Goal: Check status: Check status

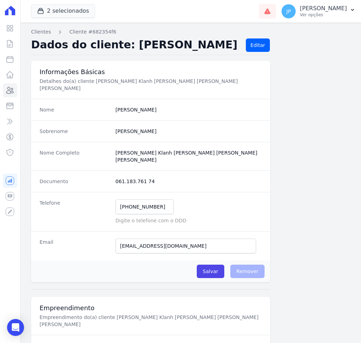
click at [12, 90] on icon at bounding box center [10, 90] width 8 height 8
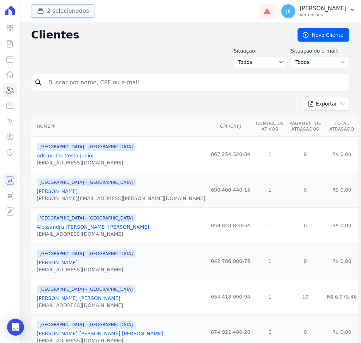
click at [46, 8] on div "button" at bounding box center [42, 10] width 10 height 7
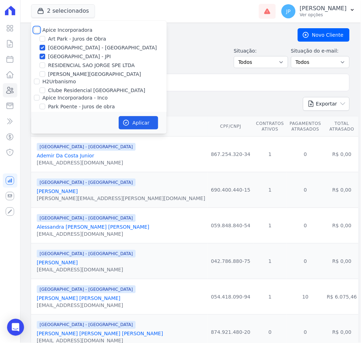
click at [38, 27] on input "Apice Incorporadora" at bounding box center [37, 30] width 6 height 6
checkbox input "true"
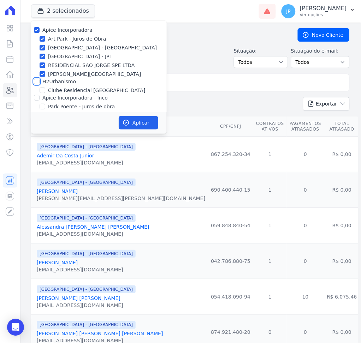
click at [36, 82] on input "H2Urbanismo" at bounding box center [37, 82] width 6 height 6
checkbox input "true"
click at [38, 99] on input "Apice Incorporadora - Inco" at bounding box center [37, 98] width 6 height 6
checkbox input "true"
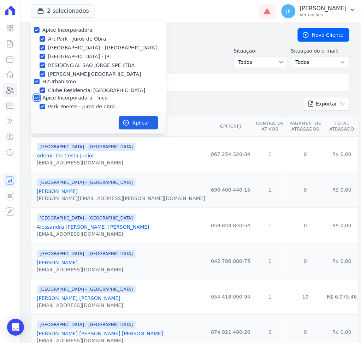
checkbox input "true"
drag, startPoint x: 128, startPoint y: 116, endPoint x: 131, endPoint y: 118, distance: 3.8
click at [130, 117] on button "Aplicar" at bounding box center [139, 122] width 40 height 13
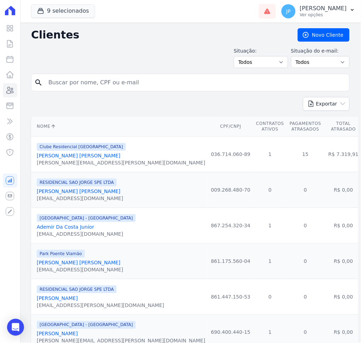
click at [143, 88] on input "search" at bounding box center [195, 83] width 302 height 14
paste input "[PERSON_NAME]"
type input "[PERSON_NAME]"
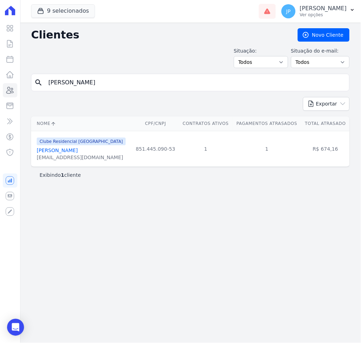
click at [62, 153] on link "[PERSON_NAME]" at bounding box center [57, 151] width 41 height 6
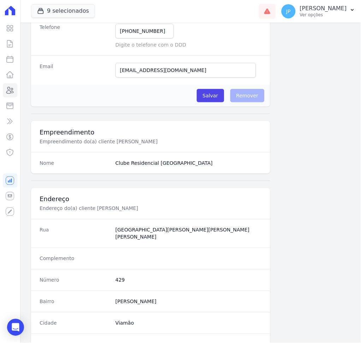
scroll to position [324, 0]
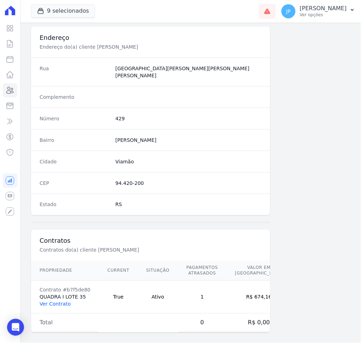
click at [54, 302] on link "Ver Contrato" at bounding box center [55, 305] width 31 height 6
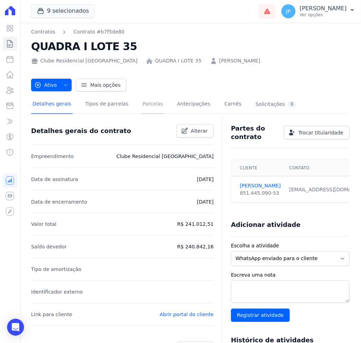
drag, startPoint x: 139, startPoint y: 104, endPoint x: 223, endPoint y: 115, distance: 84.5
click at [141, 105] on link "Parcelas" at bounding box center [152, 104] width 23 height 19
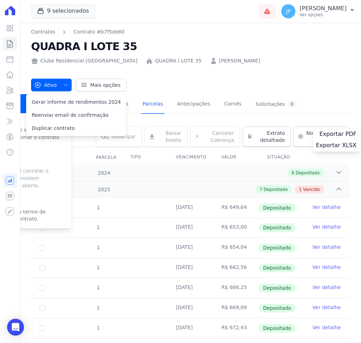
click at [141, 105] on link "Parcelas" at bounding box center [152, 104] width 23 height 19
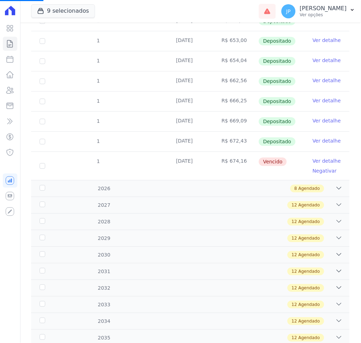
scroll to position [235, 0]
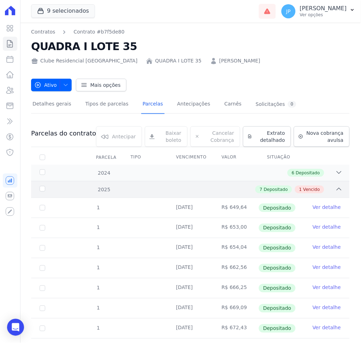
click at [331, 182] on div "2025 7 Depositado 1 Vencido" at bounding box center [190, 189] width 319 height 17
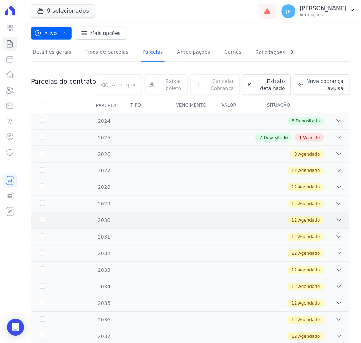
scroll to position [108, 0]
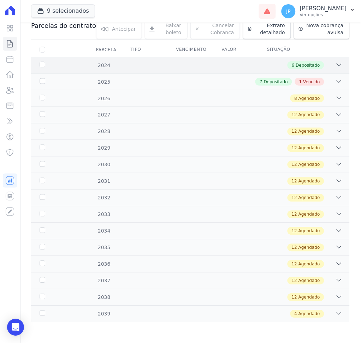
click at [336, 66] on icon at bounding box center [339, 64] width 7 height 7
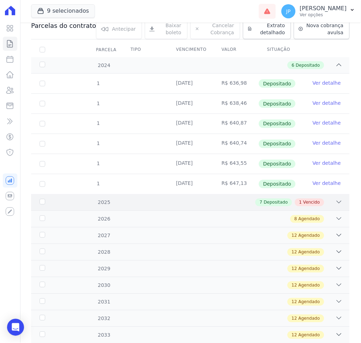
click at [336, 203] on icon at bounding box center [339, 202] width 7 height 7
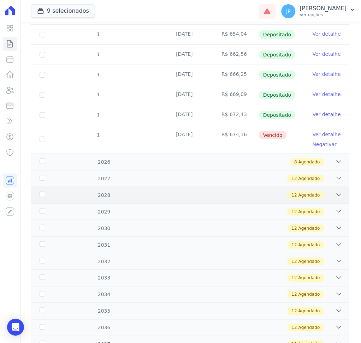
scroll to position [343, 0]
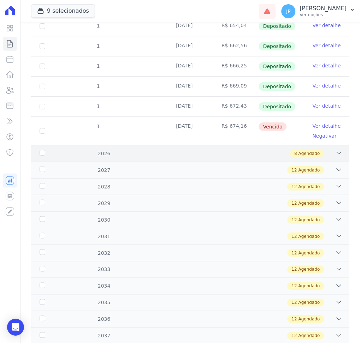
click at [336, 155] on icon at bounding box center [339, 153] width 7 height 7
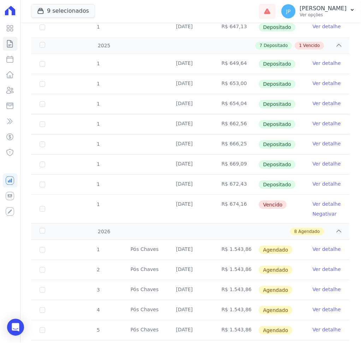
scroll to position [249, 0]
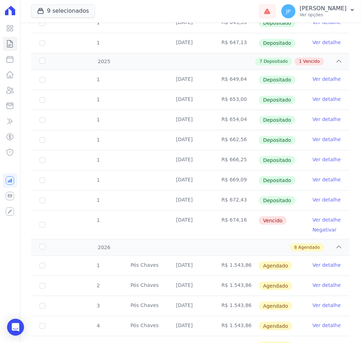
click at [328, 220] on link "Ver detalhe" at bounding box center [327, 220] width 28 height 7
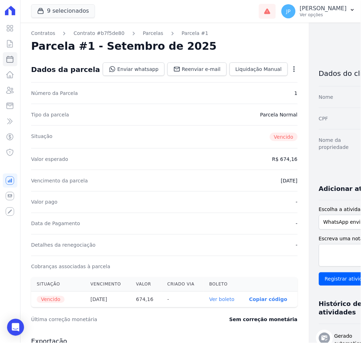
click at [209, 300] on link "Ver boleto" at bounding box center [221, 300] width 25 height 6
click at [143, 32] on link "Parcelas" at bounding box center [153, 33] width 20 height 7
